Goal: Task Accomplishment & Management: Use online tool/utility

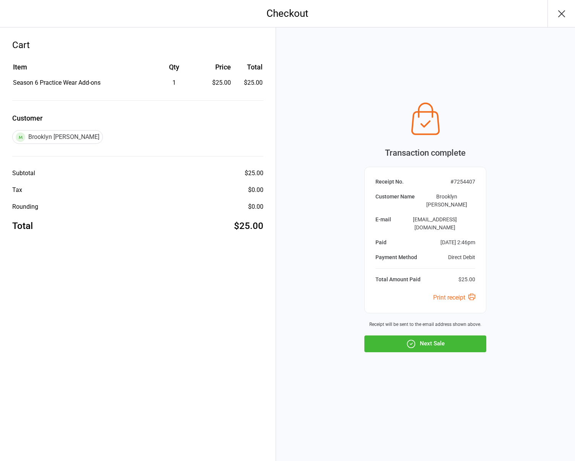
click at [560, 6] on button "button" at bounding box center [561, 13] width 28 height 27
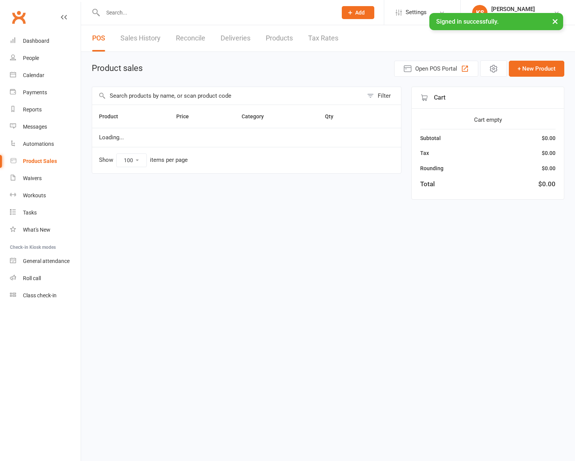
select select "100"
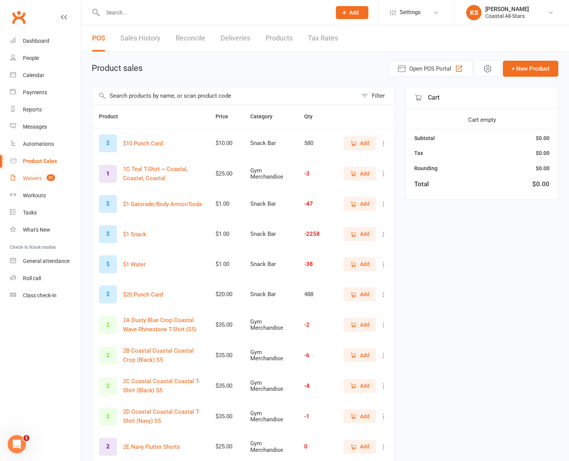
click at [42, 179] on link "Waivers 31" at bounding box center [45, 178] width 71 height 17
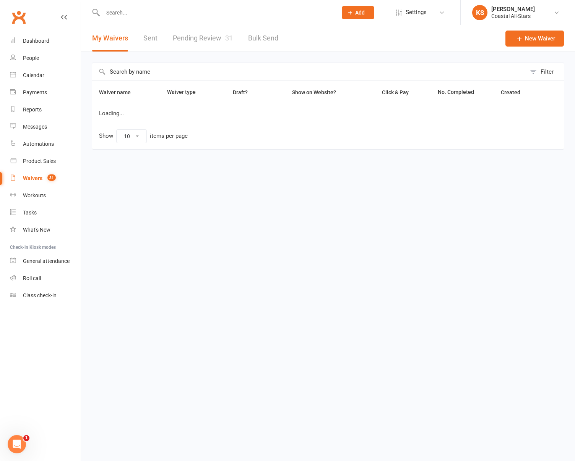
click at [187, 78] on input "text" at bounding box center [309, 72] width 434 height 18
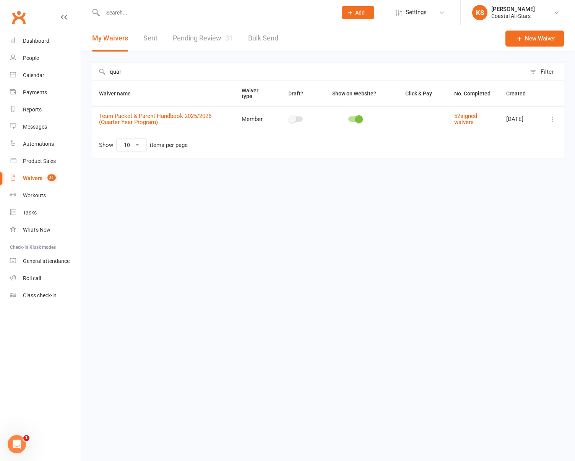
type input "quar"
click at [549, 121] on icon at bounding box center [552, 119] width 8 height 8
click at [541, 160] on link "Copy external link to clipboard" at bounding box center [511, 164] width 90 height 15
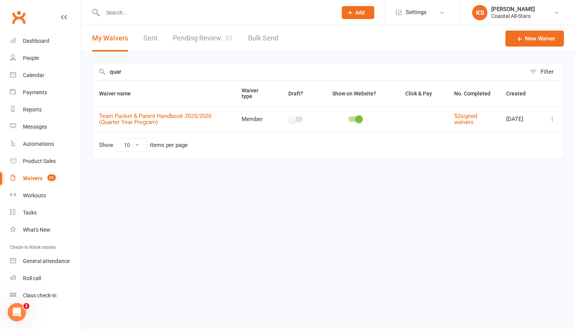
click at [182, 14] on input "text" at bounding box center [215, 12] width 231 height 11
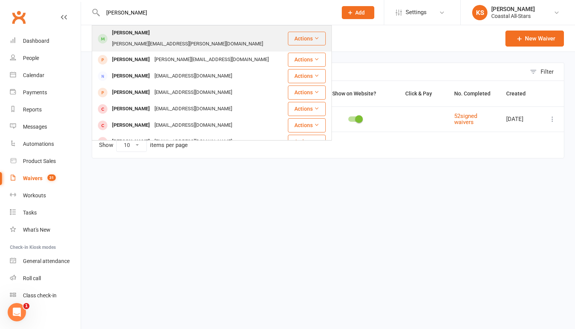
type input "[PERSON_NAME]"
click at [220, 39] on div "[PERSON_NAME][EMAIL_ADDRESS][PERSON_NAME][DOMAIN_NAME]" at bounding box center [187, 44] width 155 height 11
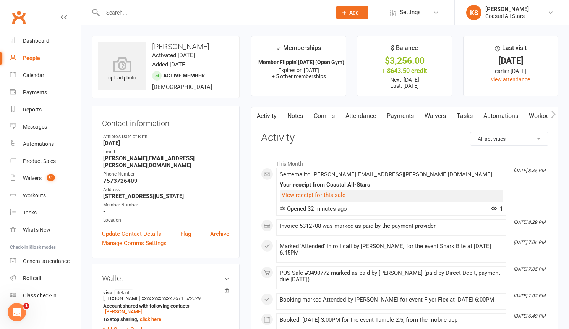
click at [398, 118] on link "Payments" at bounding box center [400, 116] width 38 height 18
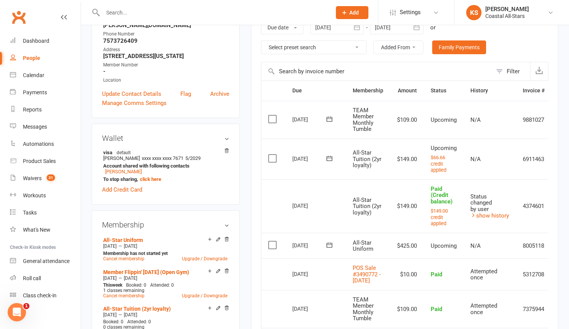
scroll to position [146, 0]
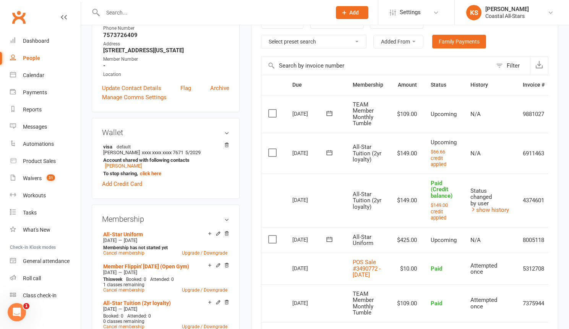
click at [541, 241] on td "8005118" at bounding box center [534, 240] width 36 height 26
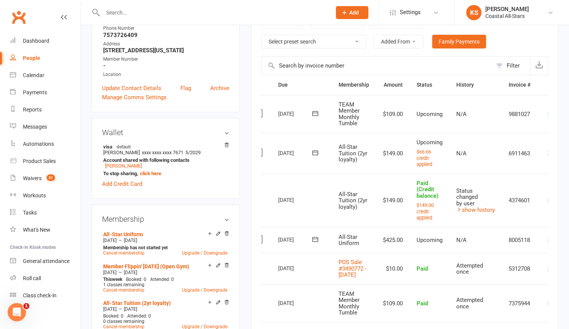
scroll to position [0, 29]
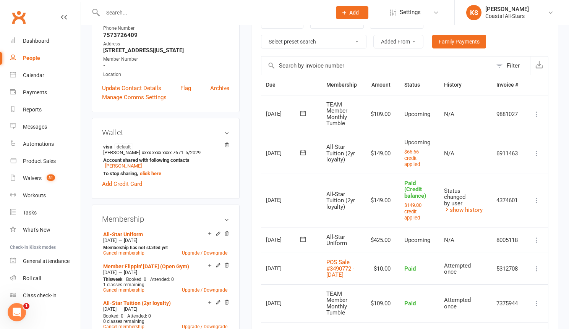
click at [535, 241] on icon at bounding box center [537, 240] width 8 height 8
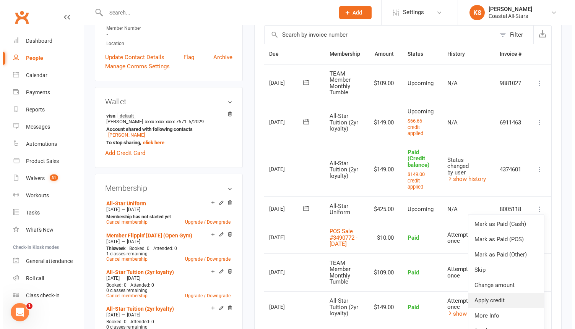
scroll to position [193, 0]
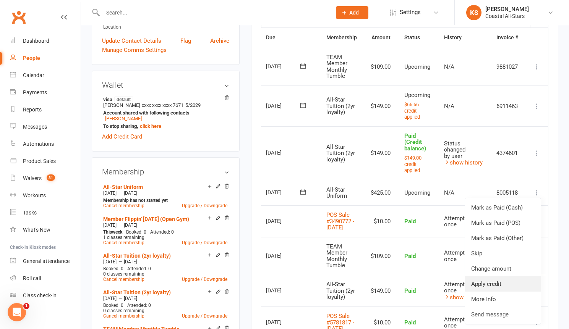
click at [521, 283] on link "Apply credit" at bounding box center [503, 284] width 76 height 15
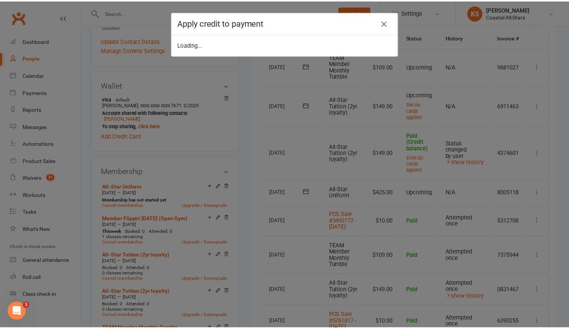
scroll to position [0, 25]
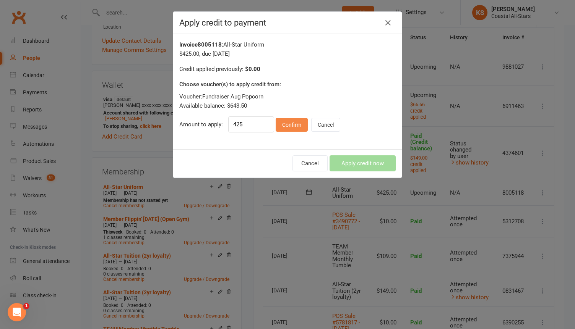
click at [283, 125] on button "Confirm" at bounding box center [291, 125] width 32 height 14
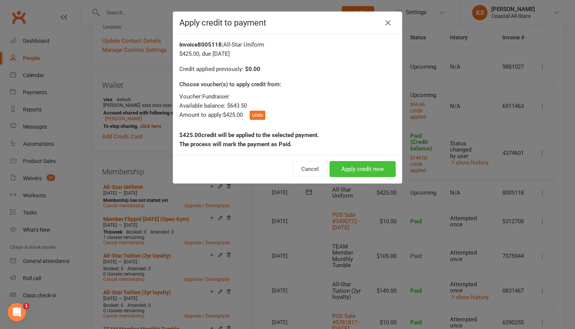
click at [342, 162] on button "Apply credit now" at bounding box center [362, 169] width 66 height 16
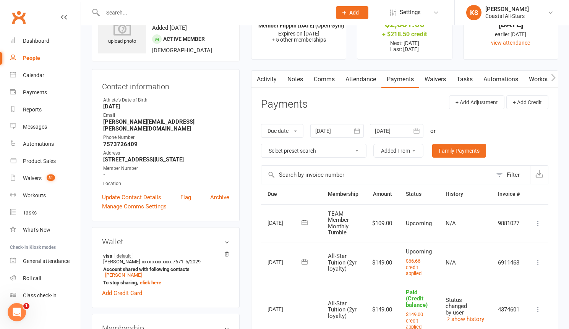
scroll to position [0, 0]
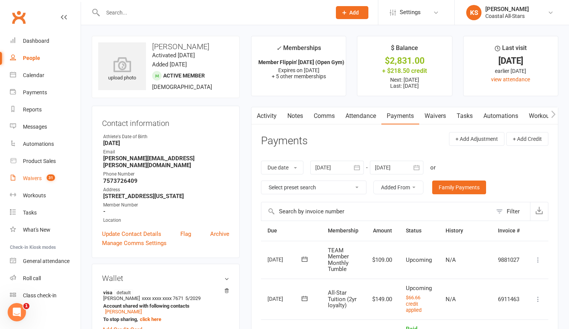
click at [38, 176] on div "Waivers" at bounding box center [32, 178] width 19 height 6
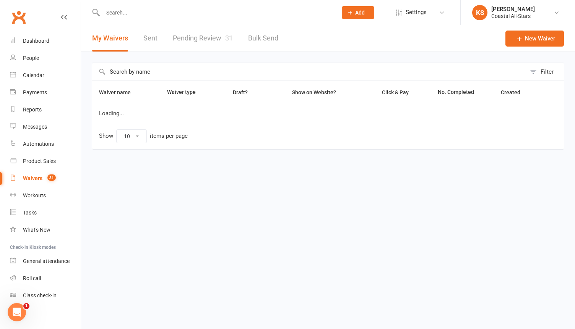
click at [38, 176] on div "Waivers" at bounding box center [32, 178] width 19 height 6
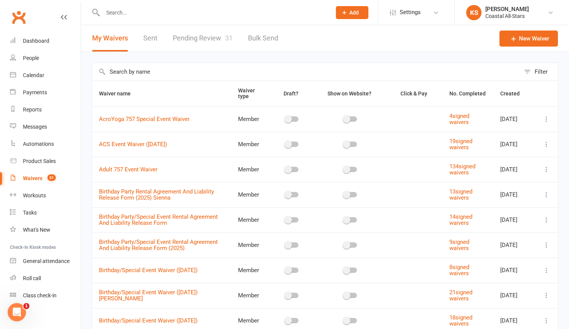
click at [183, 64] on input "text" at bounding box center [306, 72] width 428 height 18
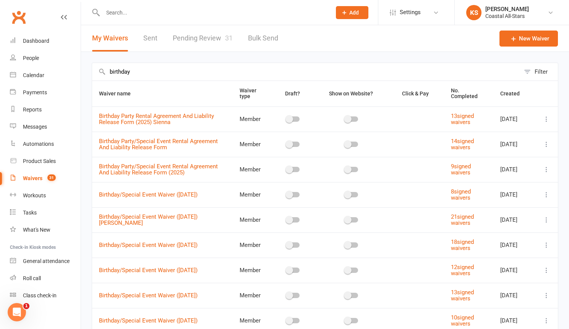
type input "birthday"
click at [544, 172] on icon at bounding box center [546, 170] width 8 height 8
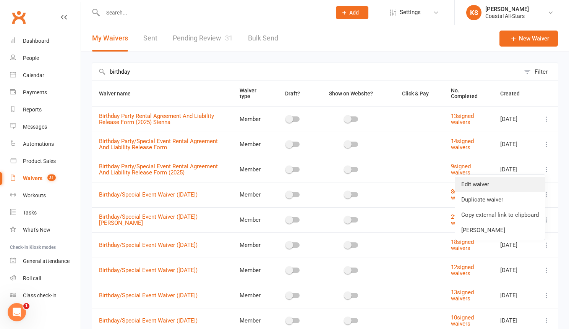
click at [513, 181] on link "Edit waiver" at bounding box center [500, 184] width 90 height 15
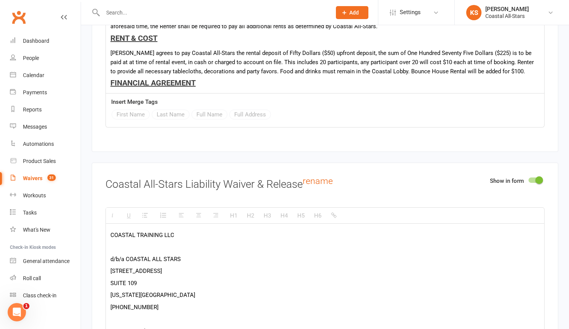
scroll to position [934, 0]
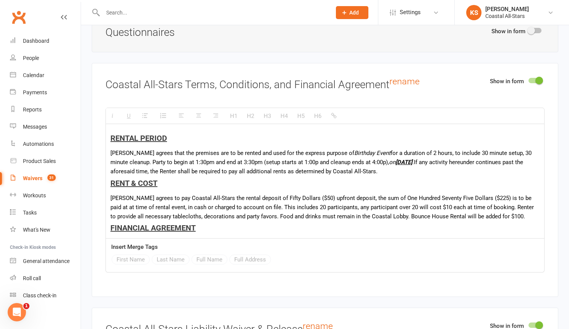
drag, startPoint x: 419, startPoint y: 163, endPoint x: 426, endPoint y: 164, distance: 6.9
click at [412, 164] on u "[DATE]" at bounding box center [403, 162] width 17 height 7
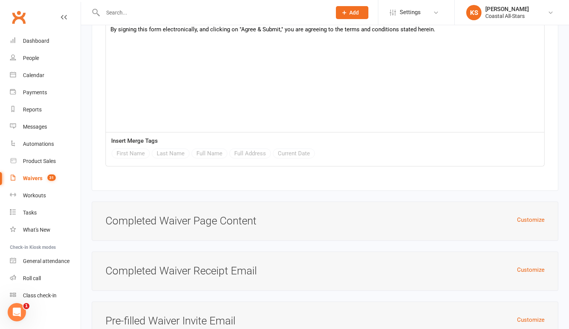
scroll to position [2071, 0]
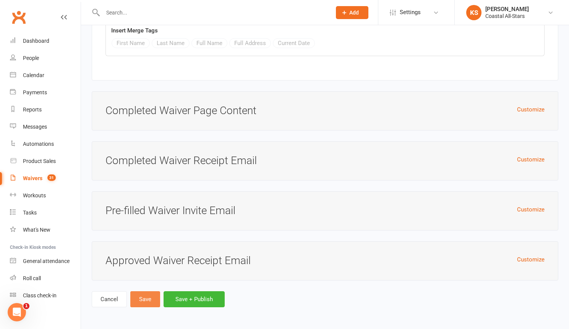
click at [154, 294] on button "Save" at bounding box center [145, 299] width 30 height 16
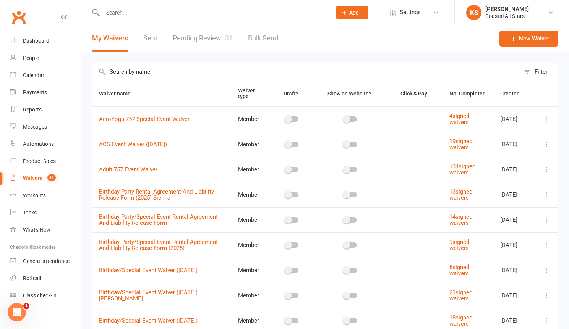
click at [547, 246] on icon at bounding box center [546, 245] width 8 height 8
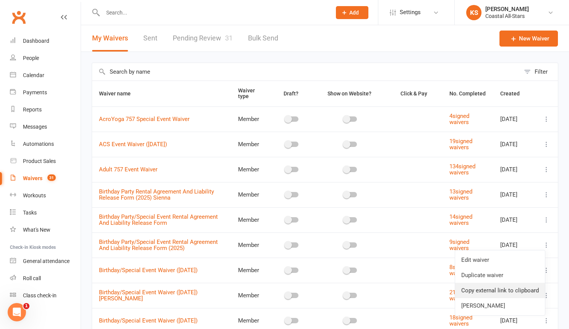
click at [490, 287] on link "Copy external link to clipboard" at bounding box center [500, 290] width 90 height 15
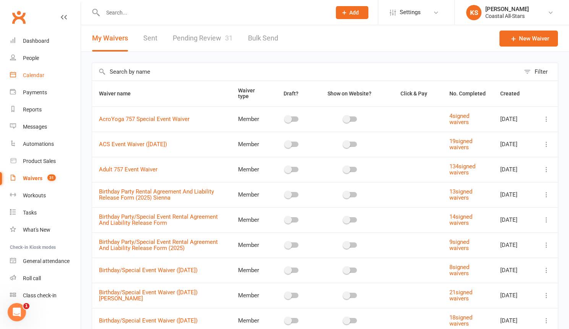
click at [28, 76] on div "Calendar" at bounding box center [33, 75] width 21 height 6
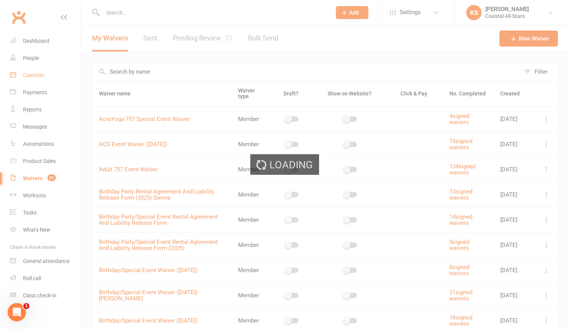
click at [28, 76] on div "Calendar" at bounding box center [33, 75] width 21 height 6
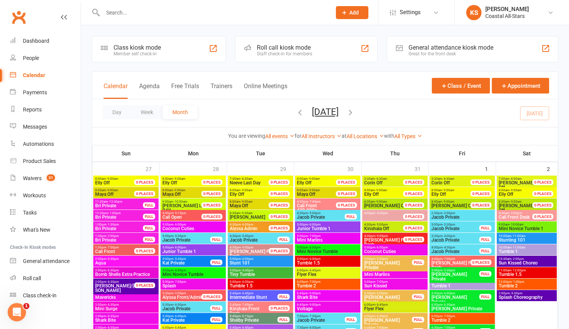
click at [355, 114] on icon "button" at bounding box center [350, 112] width 8 height 8
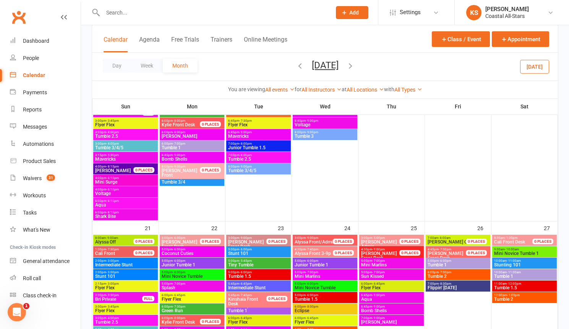
scroll to position [571, 0]
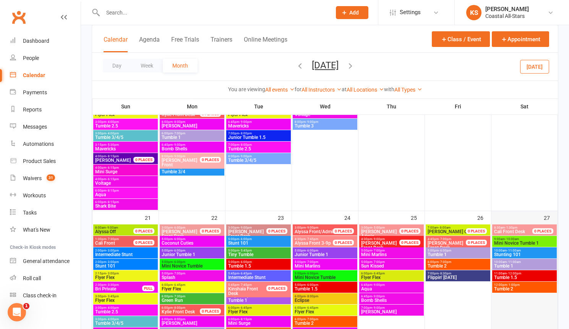
click at [520, 307] on div at bounding box center [524, 311] width 65 height 172
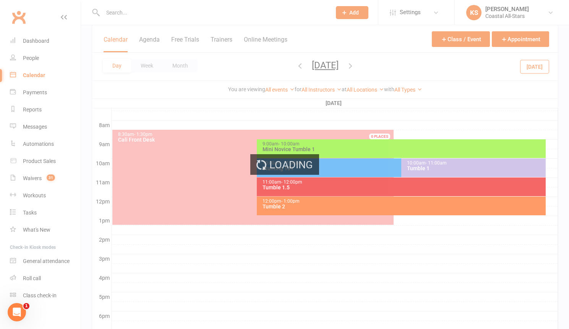
scroll to position [0, 0]
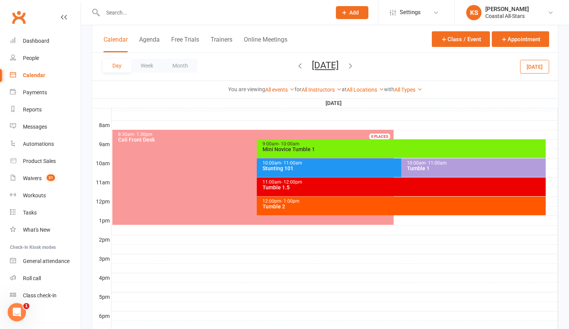
click at [300, 228] on div at bounding box center [335, 230] width 446 height 9
click at [300, 222] on button "Add Event" at bounding box center [295, 220] width 26 height 9
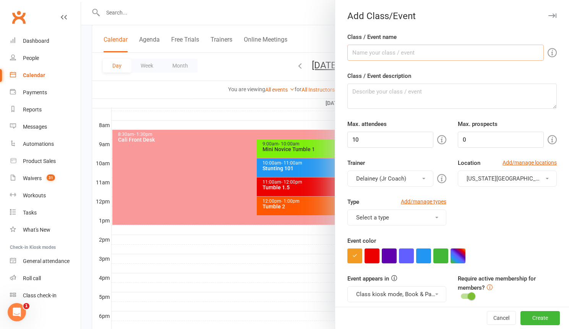
click at [365, 55] on input "Class / Event name" at bounding box center [445, 53] width 196 height 16
type input "V"
type input "Birthday Party"
drag, startPoint x: 371, startPoint y: 141, endPoint x: 326, endPoint y: 137, distance: 45.3
click at [81, 0] on new-event-schedule "Add Class/Event Class / Event name Birthday Party Class / Event description [PE…" at bounding box center [81, 0] width 0 height 0
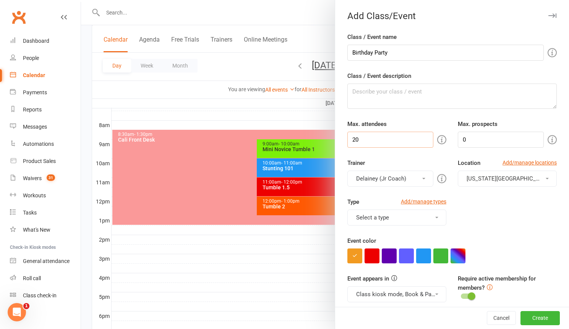
type input "20"
click at [358, 175] on button "Delainey (Jr Coach)" at bounding box center [390, 179] width 86 height 16
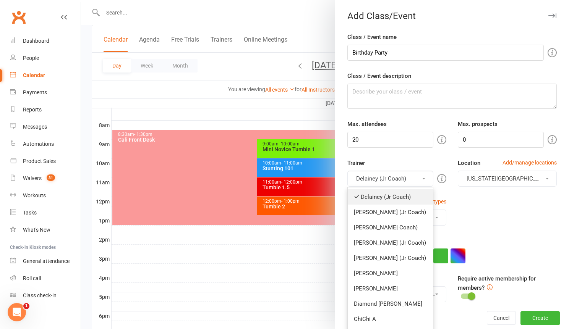
click at [374, 197] on link "Delainey (Jr Coach)" at bounding box center [390, 196] width 85 height 15
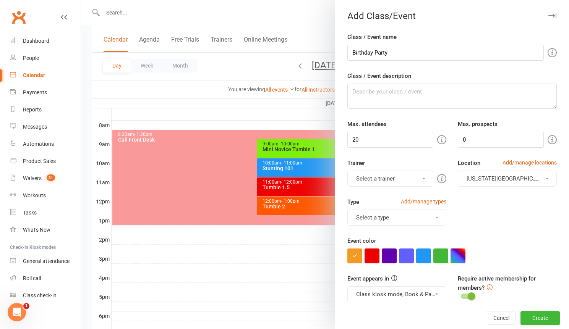
drag, startPoint x: 368, startPoint y: 173, endPoint x: 371, endPoint y: 178, distance: 5.8
click at [368, 173] on button "Select a trainer" at bounding box center [390, 179] width 86 height 16
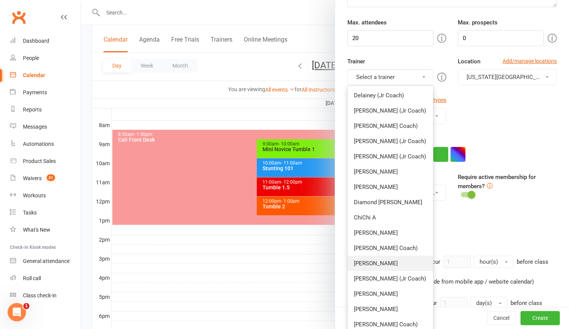
scroll to position [77, 0]
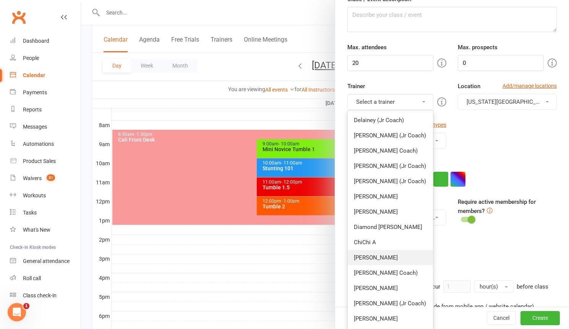
click at [380, 264] on link "[PERSON_NAME]" at bounding box center [390, 257] width 85 height 15
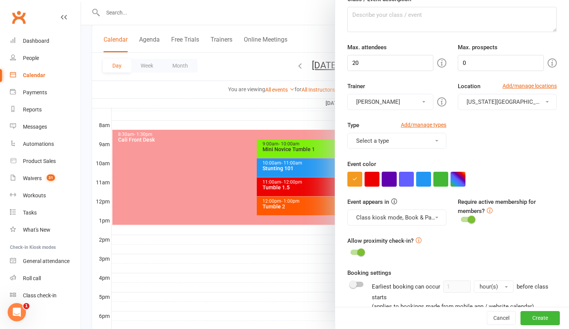
click at [384, 185] on button "button" at bounding box center [389, 179] width 15 height 15
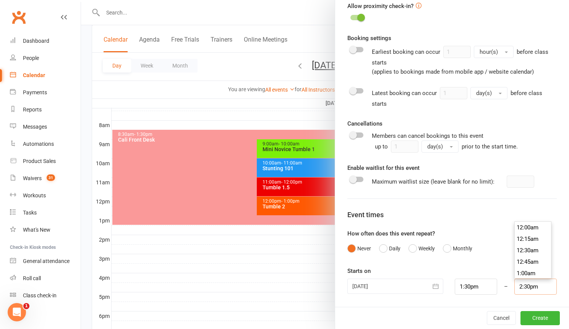
scroll to position [653, 0]
drag, startPoint x: 541, startPoint y: 287, endPoint x: 511, endPoint y: 286, distance: 30.2
click at [514, 286] on input "2:30pm" at bounding box center [535, 287] width 42 height 16
type input "2"
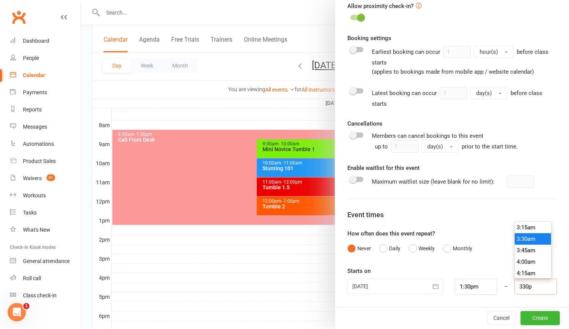
type input "330p"
type input "3:30pm"
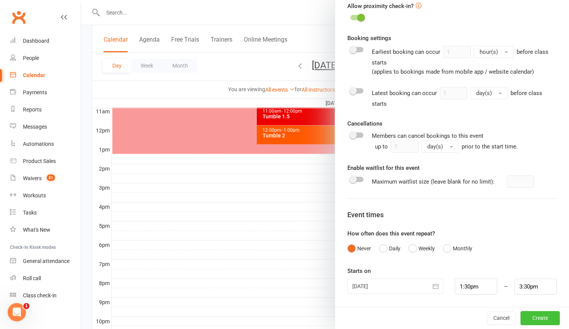
click at [532, 315] on button "Create" at bounding box center [539, 318] width 39 height 14
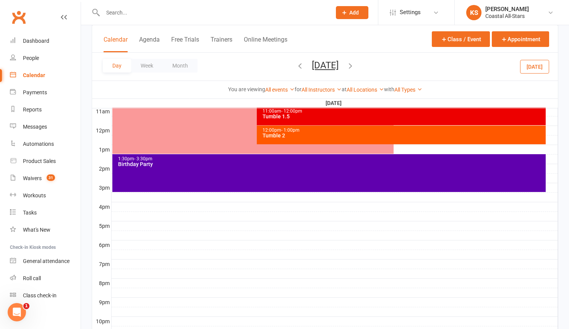
click at [318, 173] on div "1:30pm - 3:30pm Birthday Party" at bounding box center [328, 173] width 433 height 38
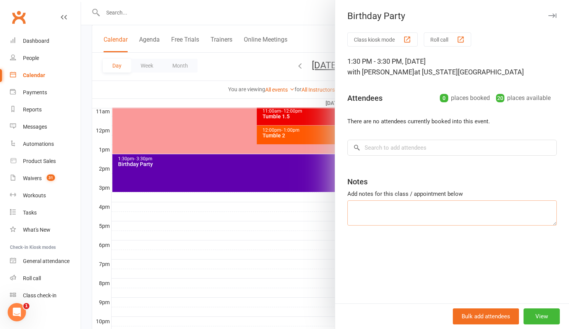
click at [435, 220] on textarea at bounding box center [451, 213] width 209 height 25
type textarea "[PERSON_NAME]"
click at [543, 317] on button "View" at bounding box center [541, 317] width 36 height 16
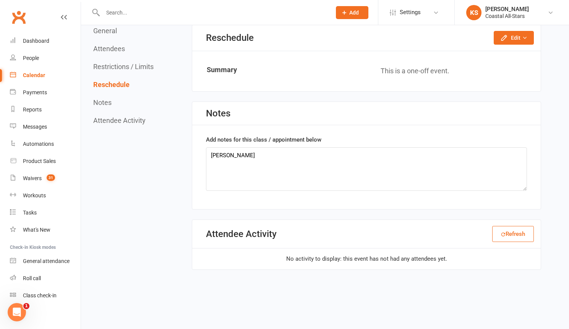
scroll to position [646, 0]
